Goal: Check status: Check status

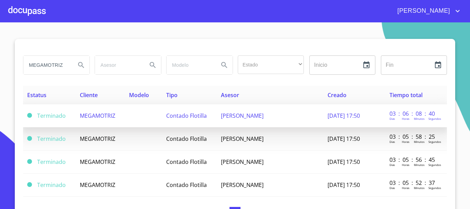
click at [38, 117] on span "Terminado" at bounding box center [51, 116] width 29 height 8
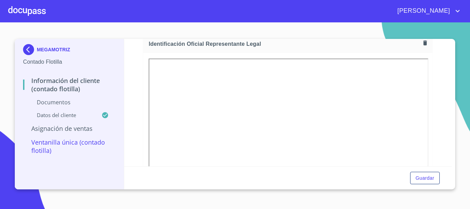
click at [25, 14] on div at bounding box center [26, 11] width 37 height 22
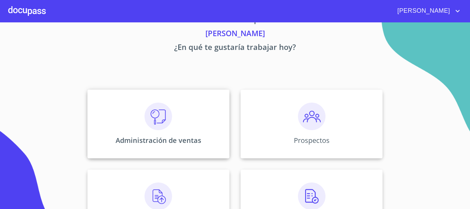
scroll to position [34, 0]
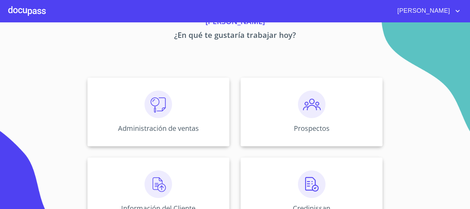
click at [158, 154] on div "Administración de ventas Prospectos Información del Cliente Credinissan Asignac…" at bounding box center [235, 191] width 426 height 239
click at [162, 168] on div "Información del Cliente" at bounding box center [158, 191] width 142 height 69
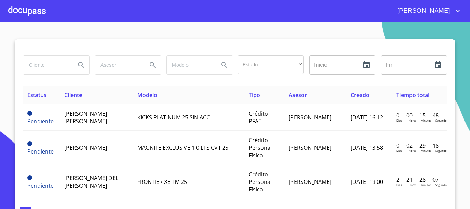
click at [61, 71] on input "search" at bounding box center [46, 65] width 47 height 19
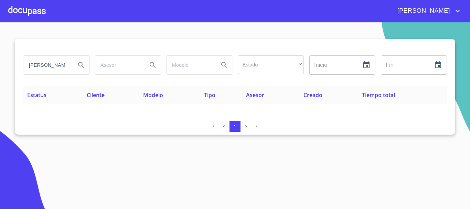
drag, startPoint x: 40, startPoint y: 68, endPoint x: 93, endPoint y: 68, distance: 53.0
click at [93, 68] on div "[PERSON_NAME] Estado ​ ​ Inicio ​ Fin ​" at bounding box center [234, 65] width 429 height 25
type input "[PERSON_NAME]"
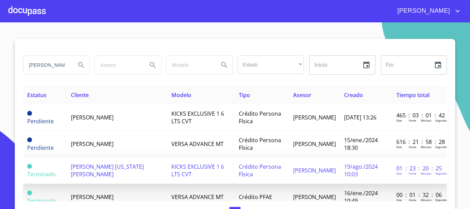
click at [293, 173] on span "[PERSON_NAME]" at bounding box center [314, 170] width 43 height 8
